Goal: Register for event/course

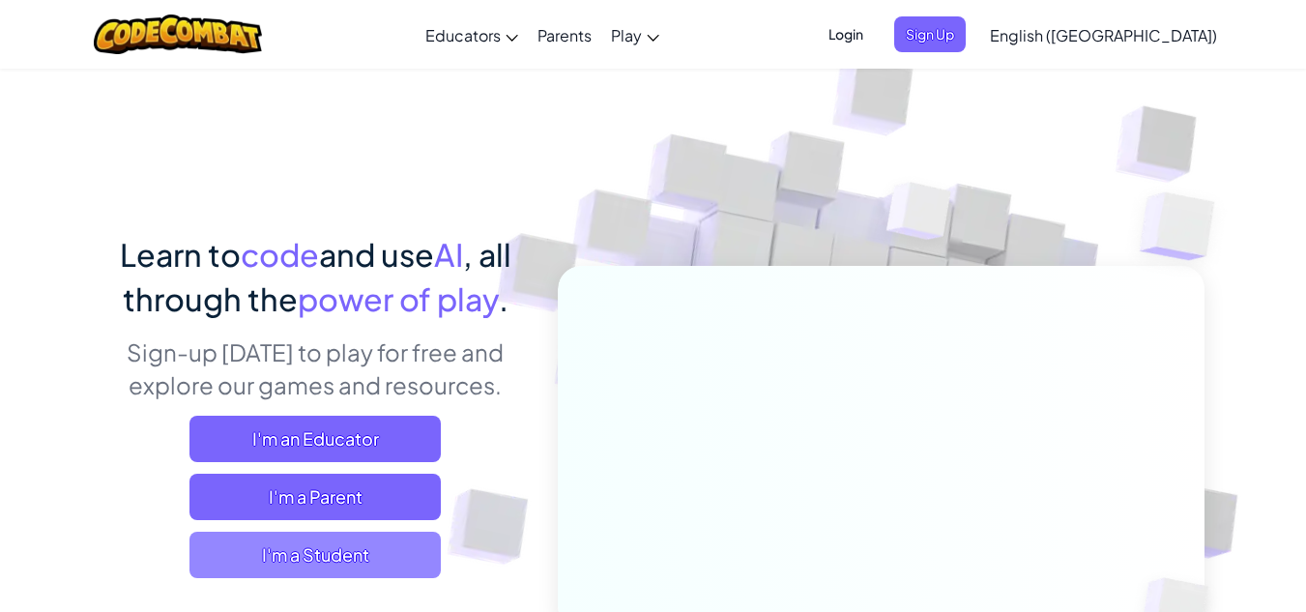
click at [343, 552] on span "I'm a Student" at bounding box center [314, 555] width 251 height 46
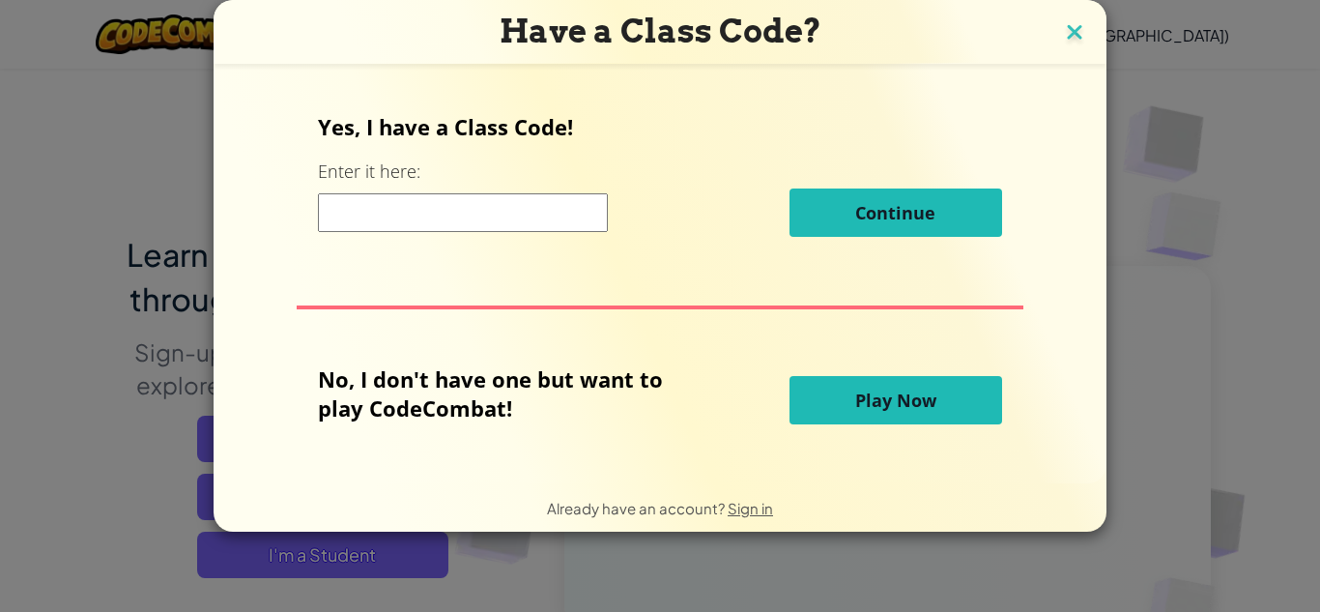
click at [1065, 33] on img at bounding box center [1074, 33] width 25 height 29
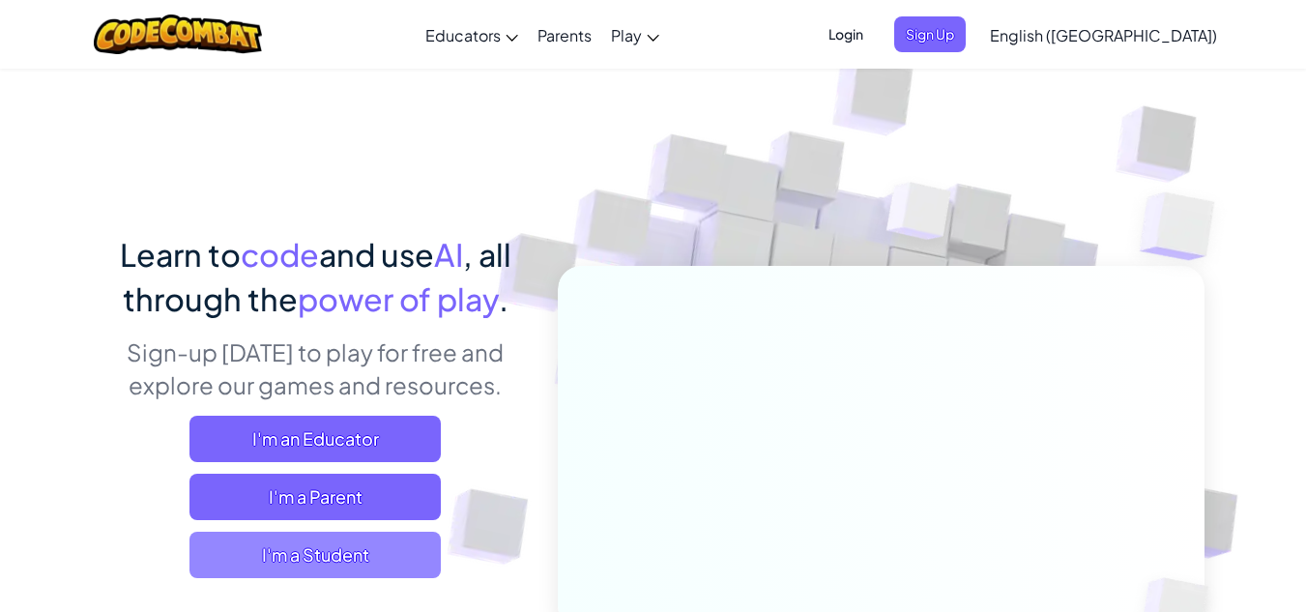
click at [237, 547] on span "I'm a Student" at bounding box center [314, 555] width 251 height 46
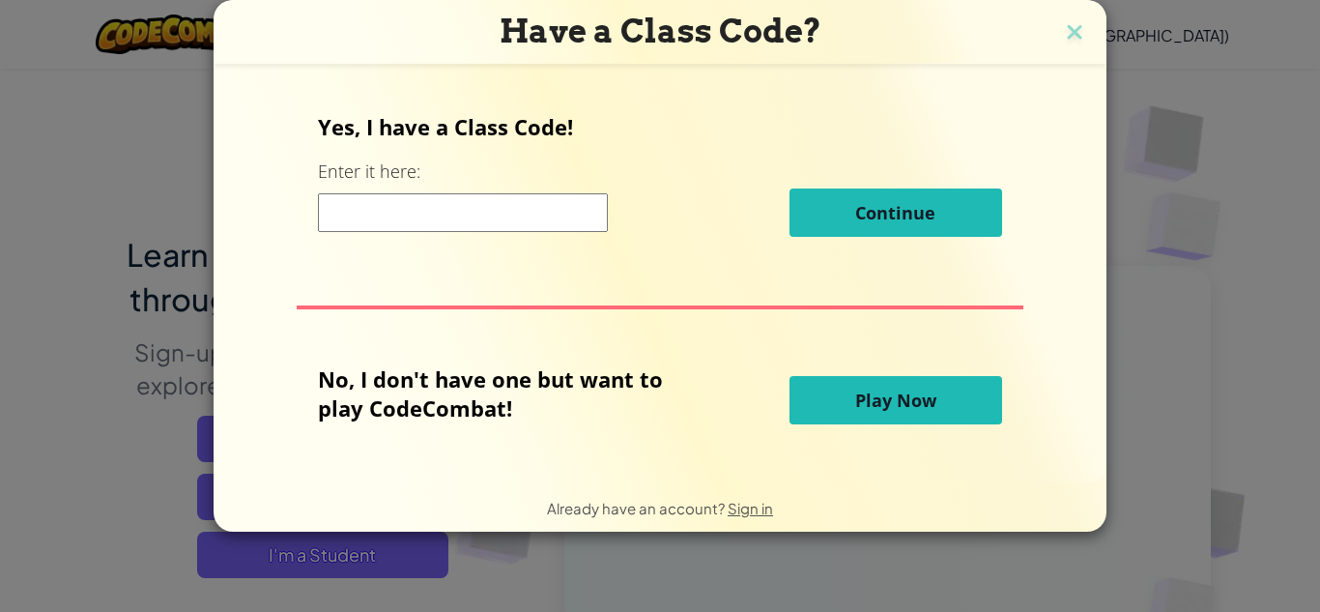
click at [863, 405] on span "Play Now" at bounding box center [895, 400] width 81 height 23
